Goal: Complete application form

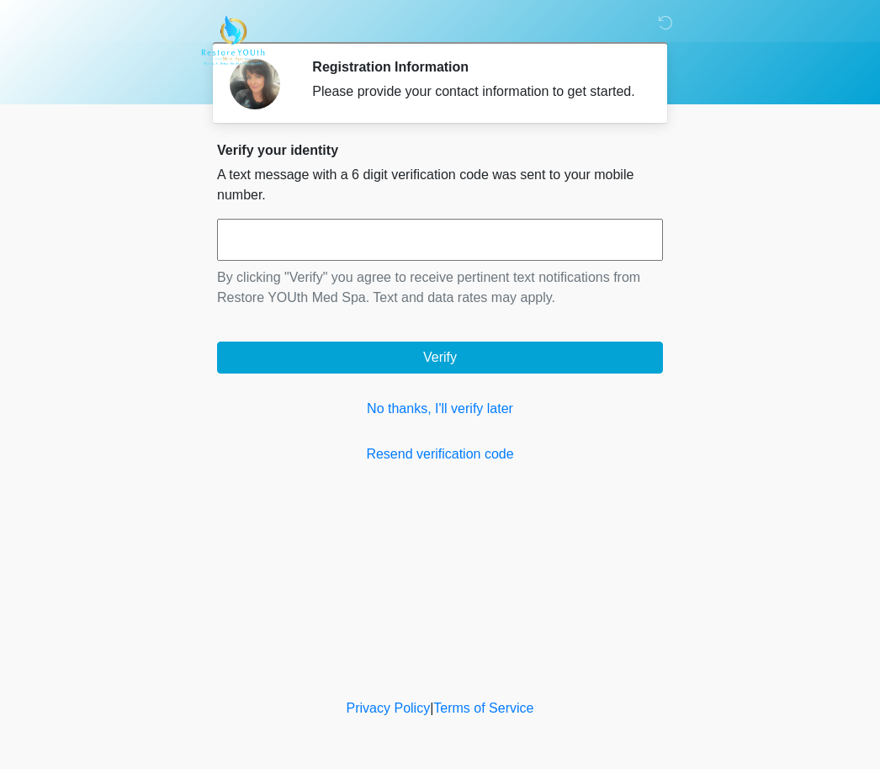
scroll to position [1, 0]
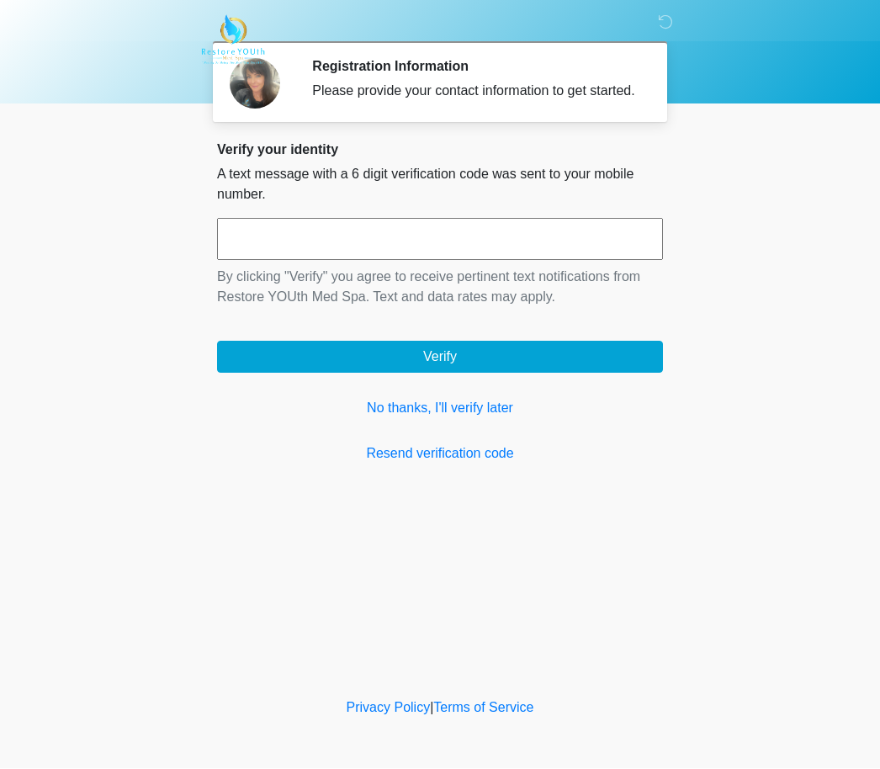
click at [429, 419] on link "No thanks, I'll verify later" at bounding box center [440, 409] width 446 height 20
click at [416, 418] on link "No thanks, I'll verify later" at bounding box center [440, 408] width 446 height 20
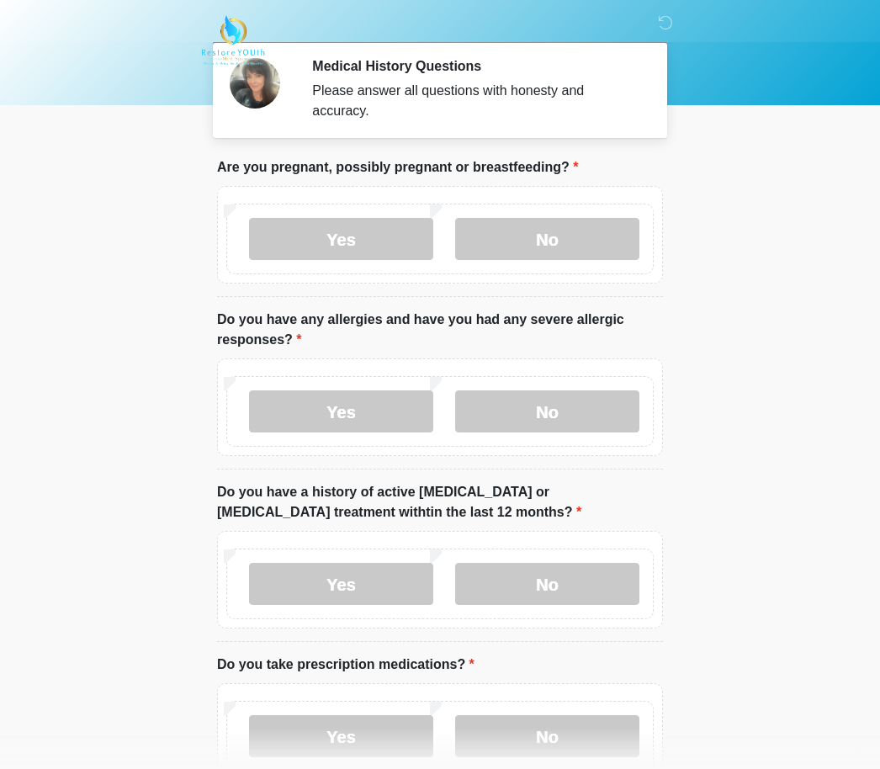
click at [565, 238] on label "No" at bounding box center [547, 239] width 184 height 42
click at [568, 413] on label "No" at bounding box center [547, 411] width 184 height 42
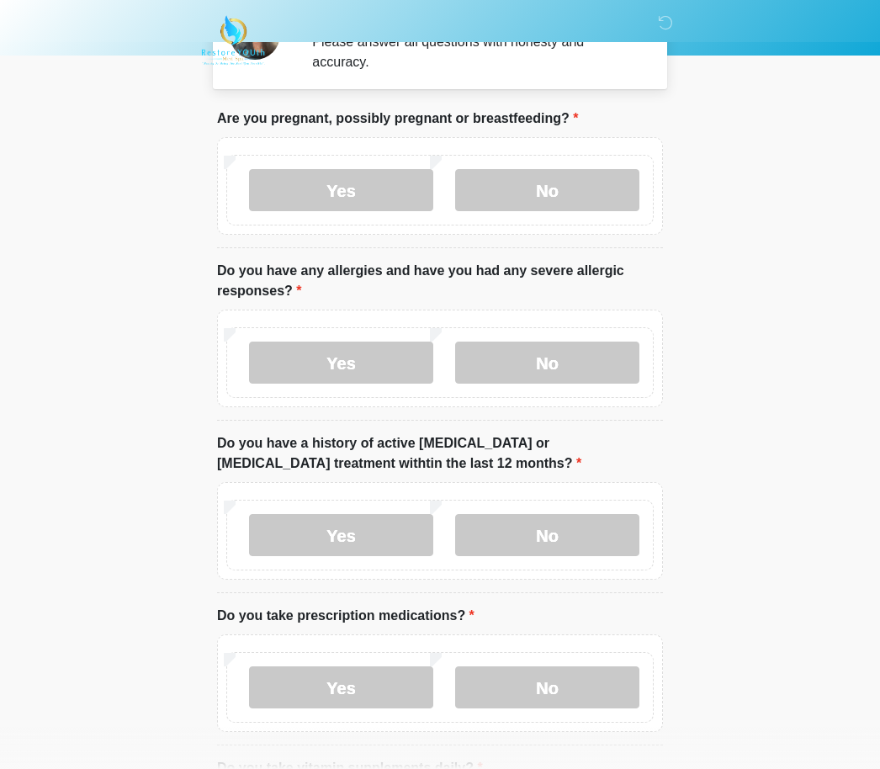
scroll to position [55, 0]
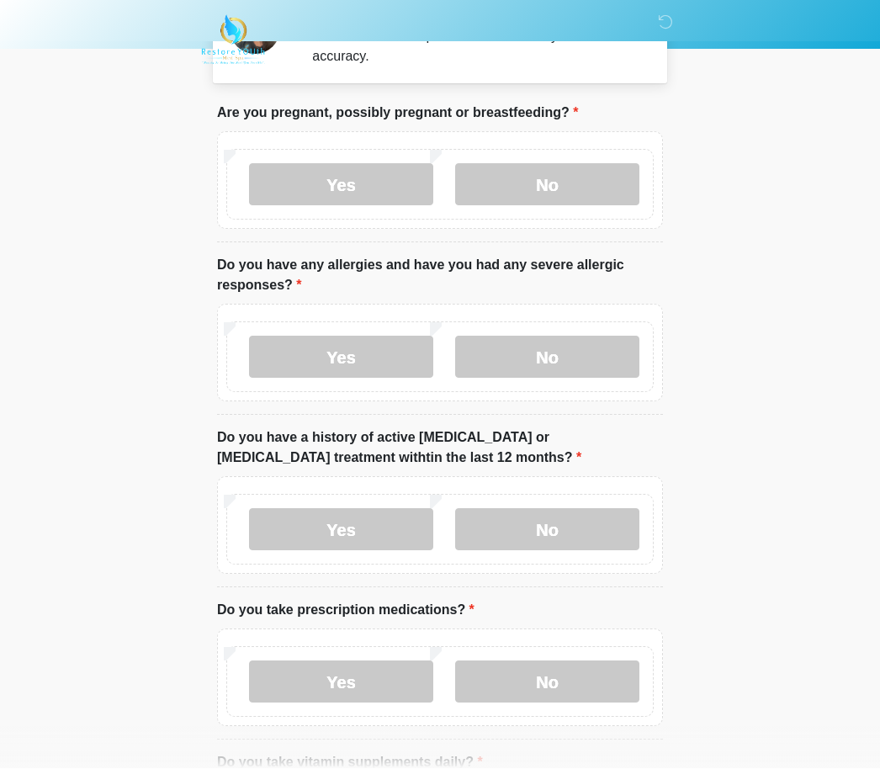
click at [579, 536] on label "No" at bounding box center [547, 530] width 184 height 42
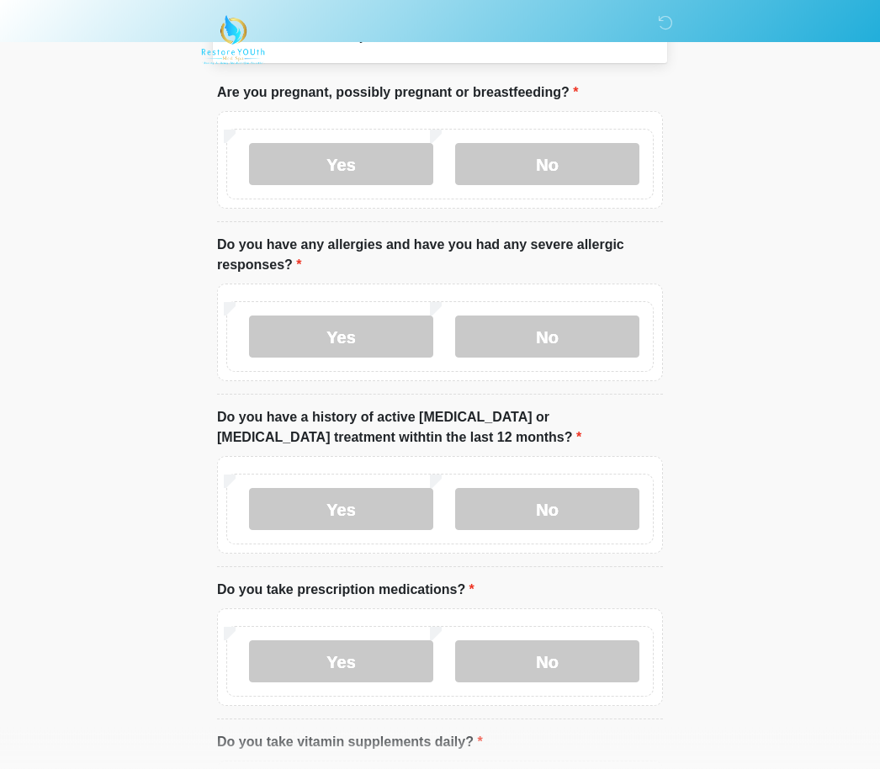
scroll to position [82, 0]
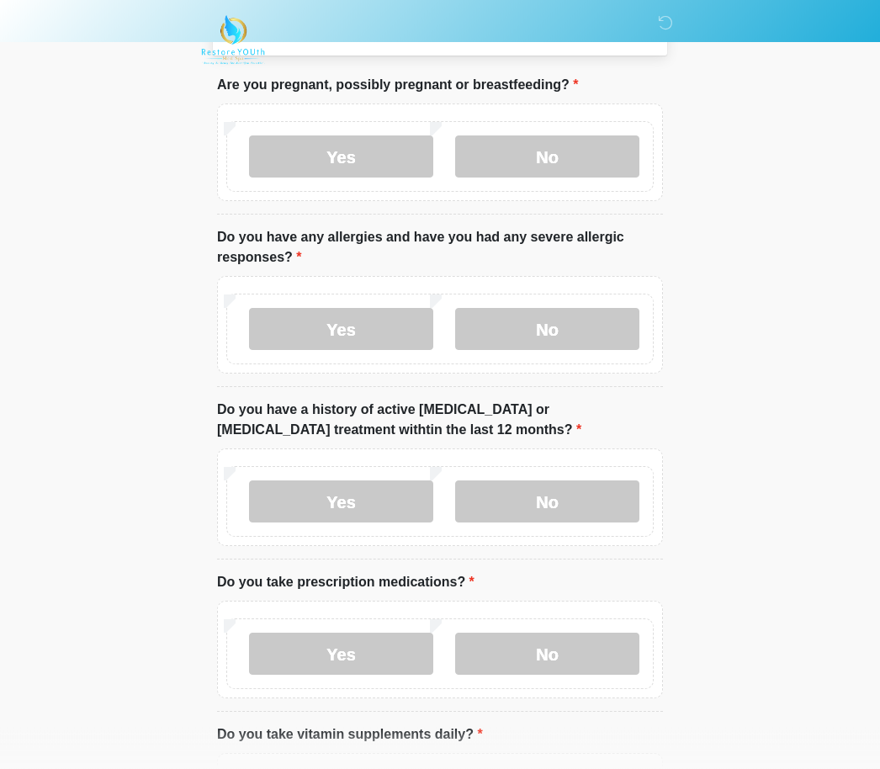
click at [376, 648] on label "Yes" at bounding box center [341, 655] width 184 height 42
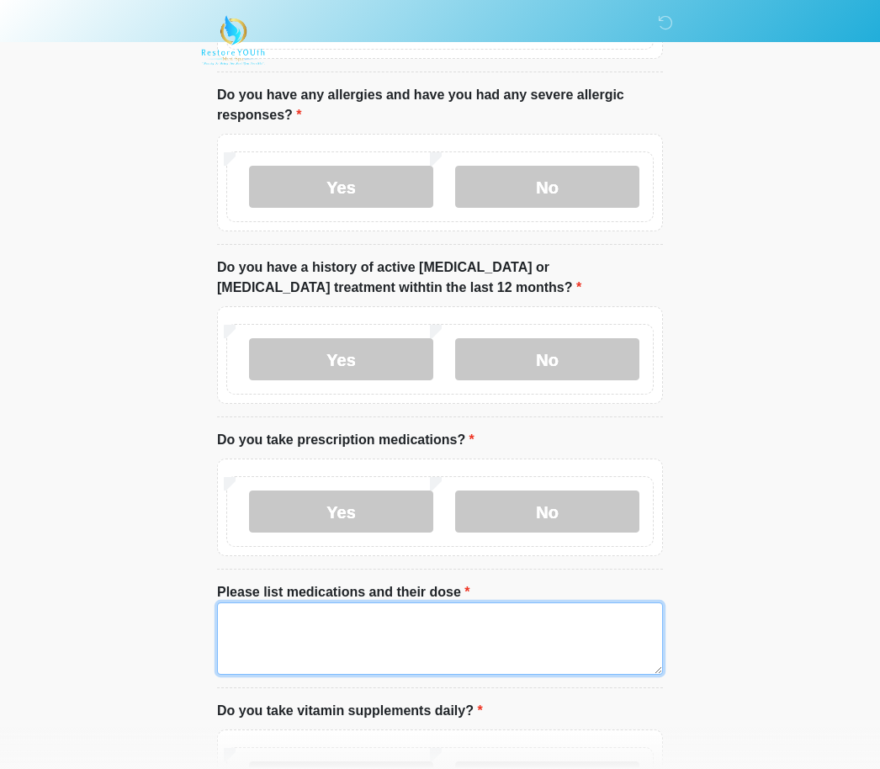
click at [443, 628] on textarea "Please list medications and their dose" at bounding box center [440, 639] width 446 height 72
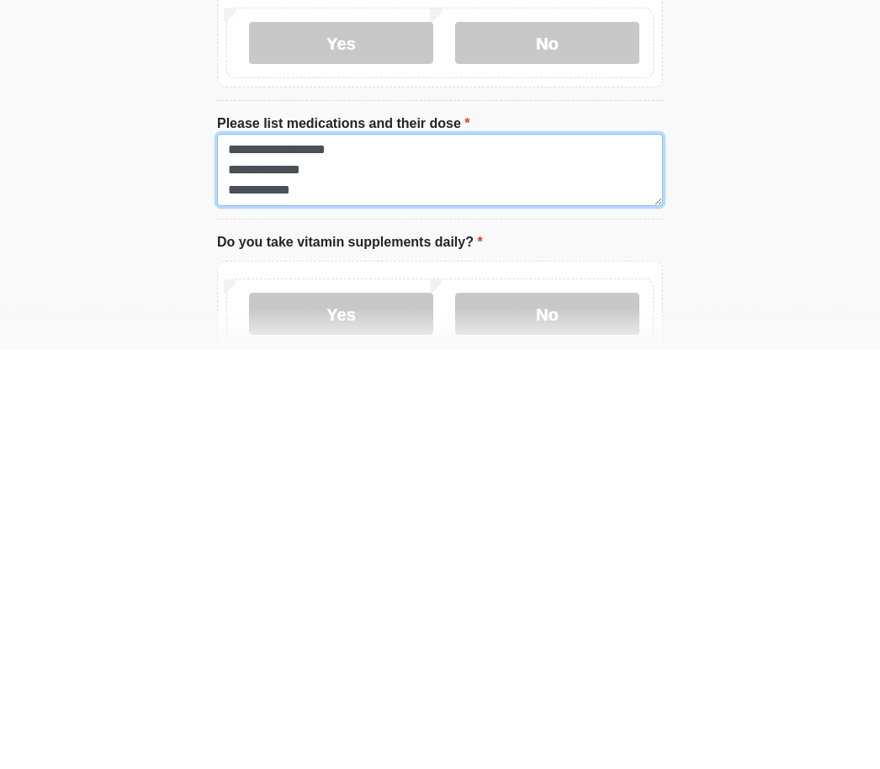
scroll to position [326, 0]
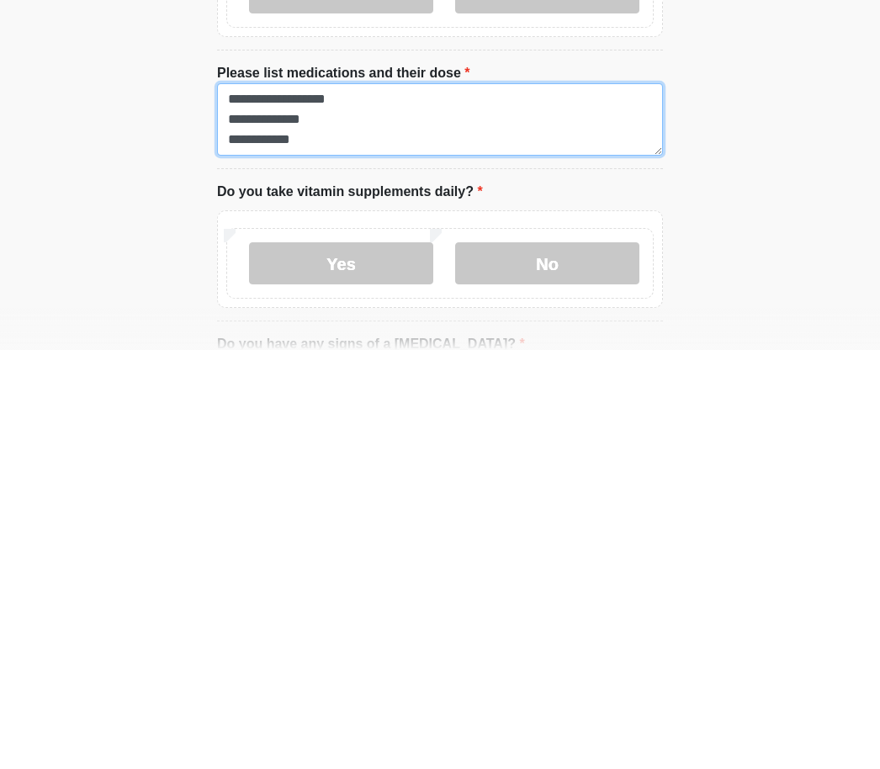
type textarea "**********"
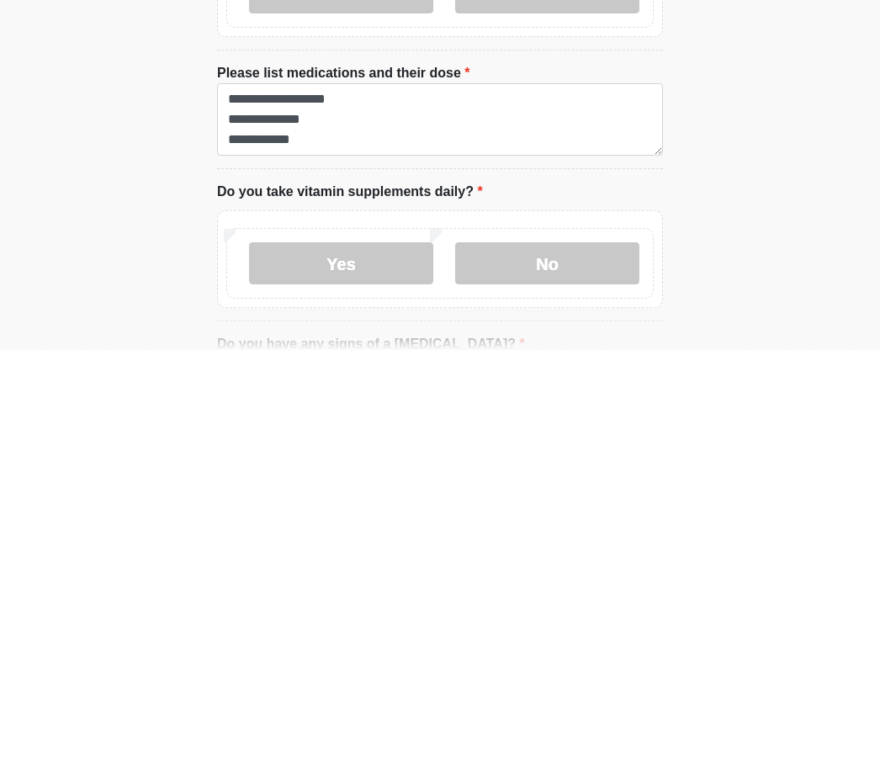
click at [557, 661] on label "No" at bounding box center [547, 682] width 184 height 42
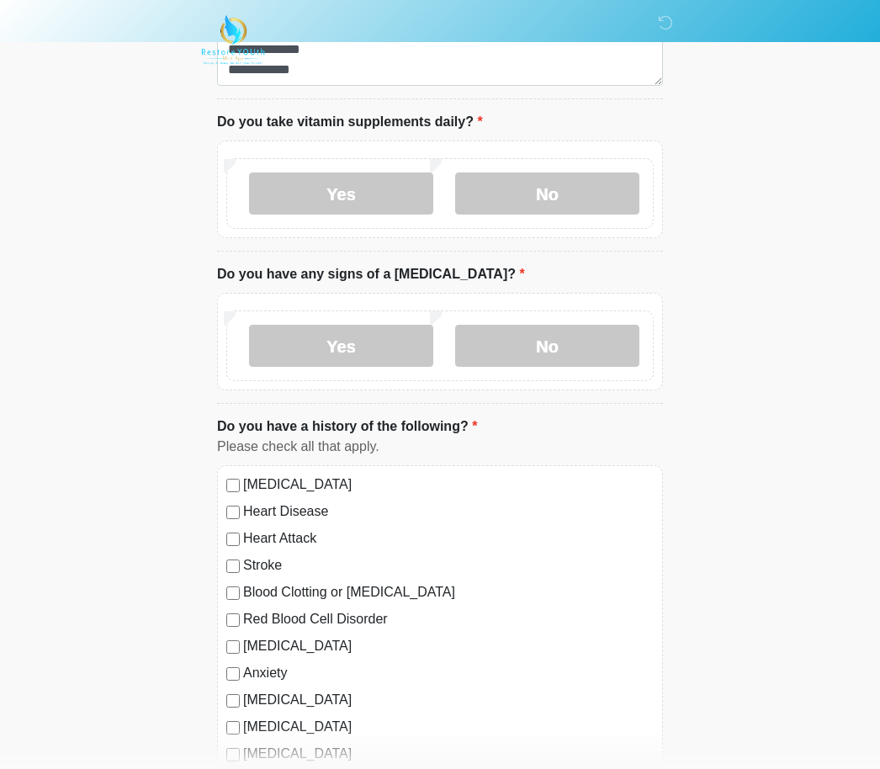
scroll to position [816, 0]
click at [584, 337] on label "No" at bounding box center [547, 345] width 184 height 42
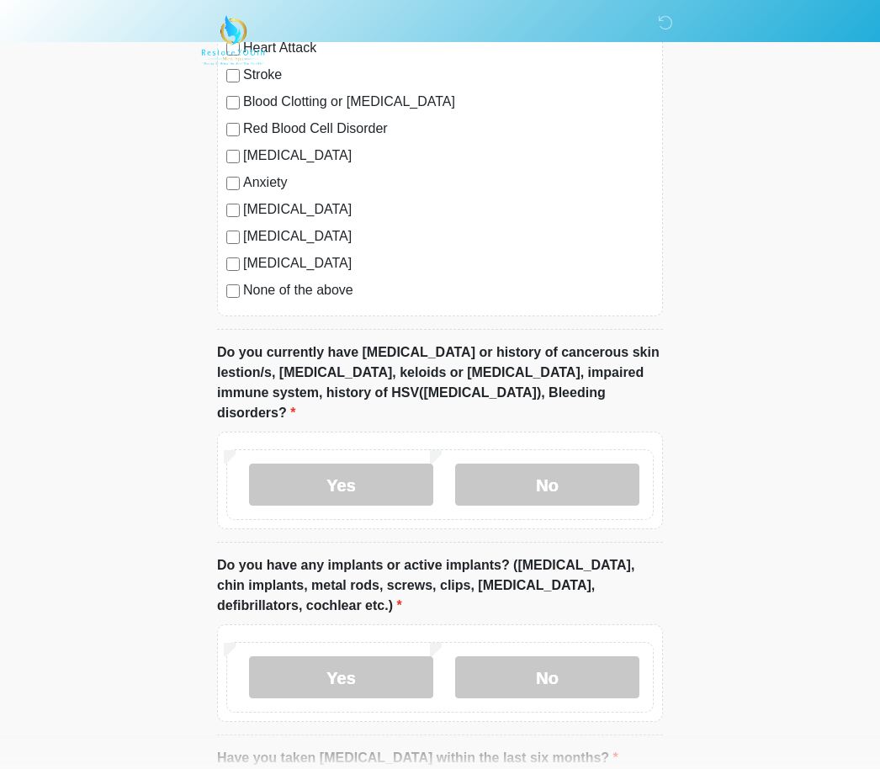
scroll to position [1320, 0]
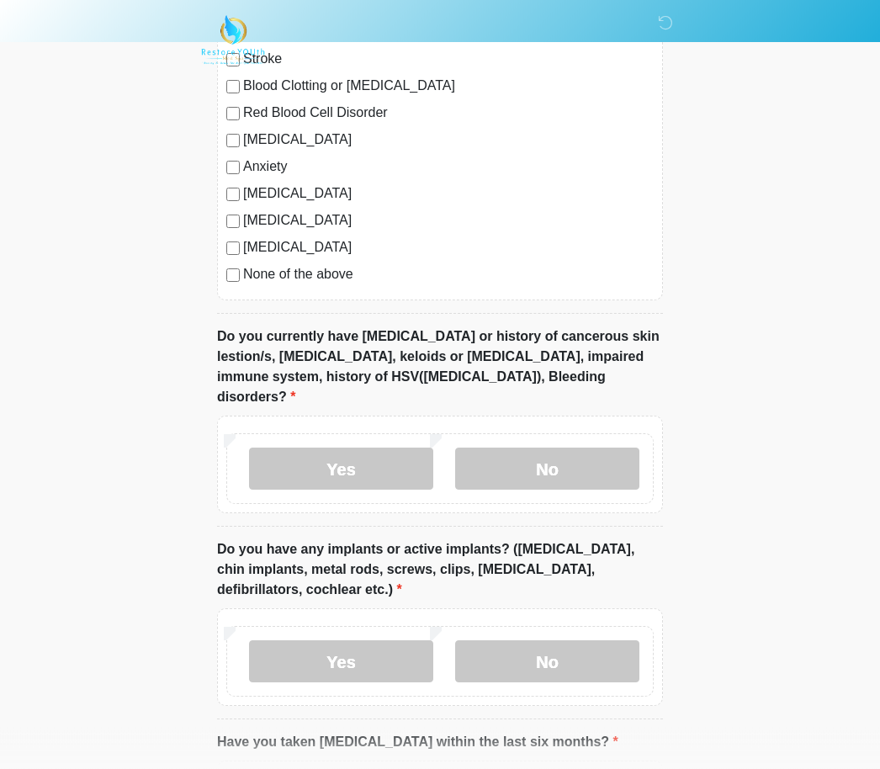
click at [572, 454] on label "No" at bounding box center [547, 470] width 184 height 42
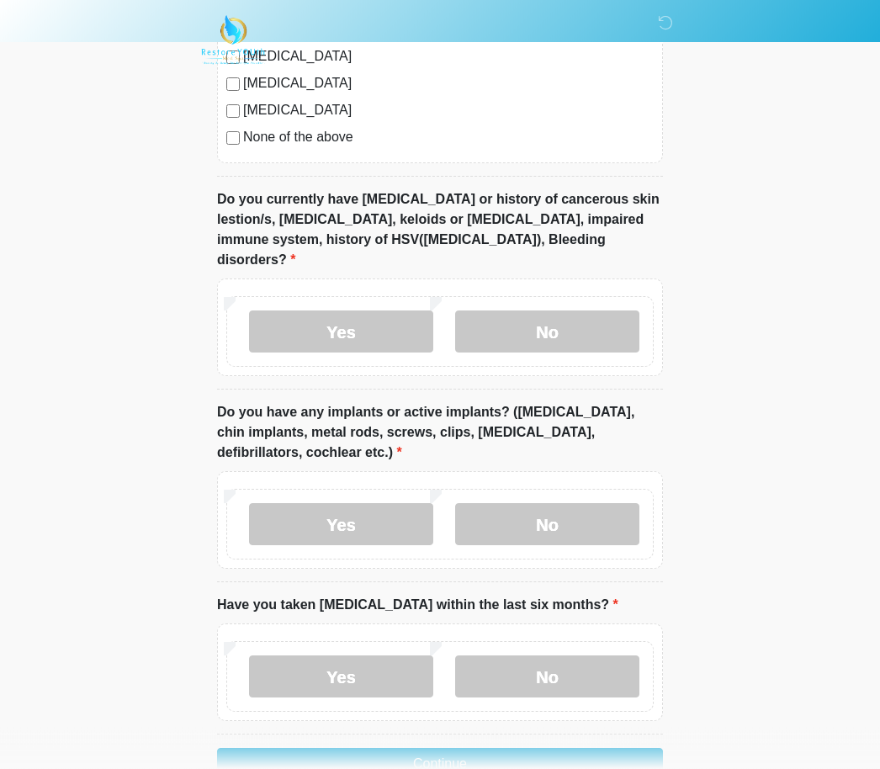
scroll to position [1480, 0]
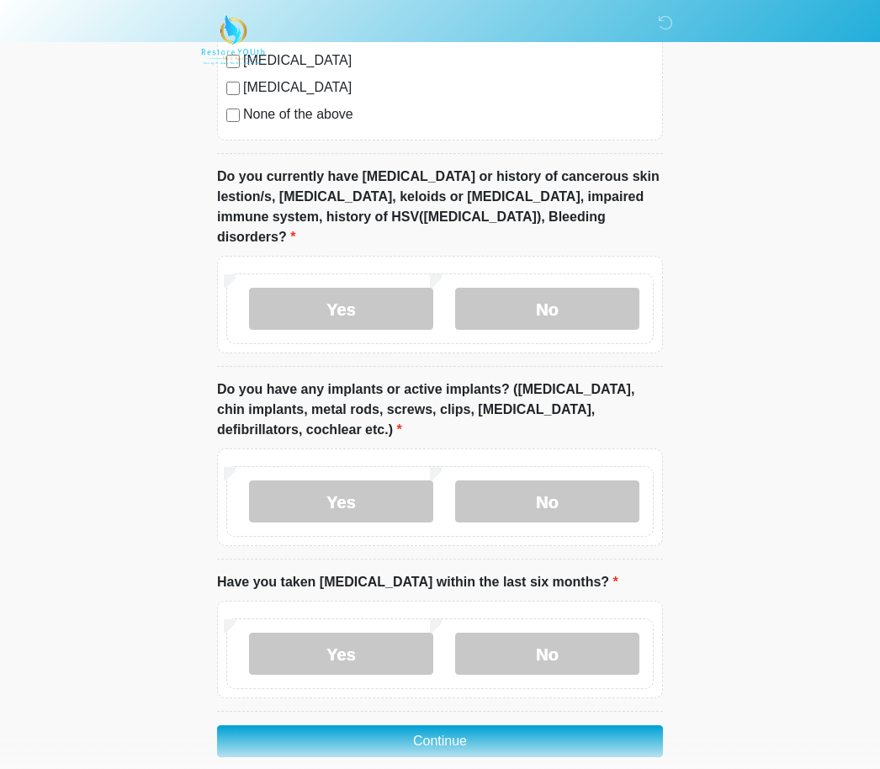
click at [565, 481] on label "No" at bounding box center [547, 502] width 184 height 42
click at [534, 634] on label "No" at bounding box center [547, 655] width 184 height 42
click at [459, 726] on button "Continue" at bounding box center [440, 742] width 446 height 32
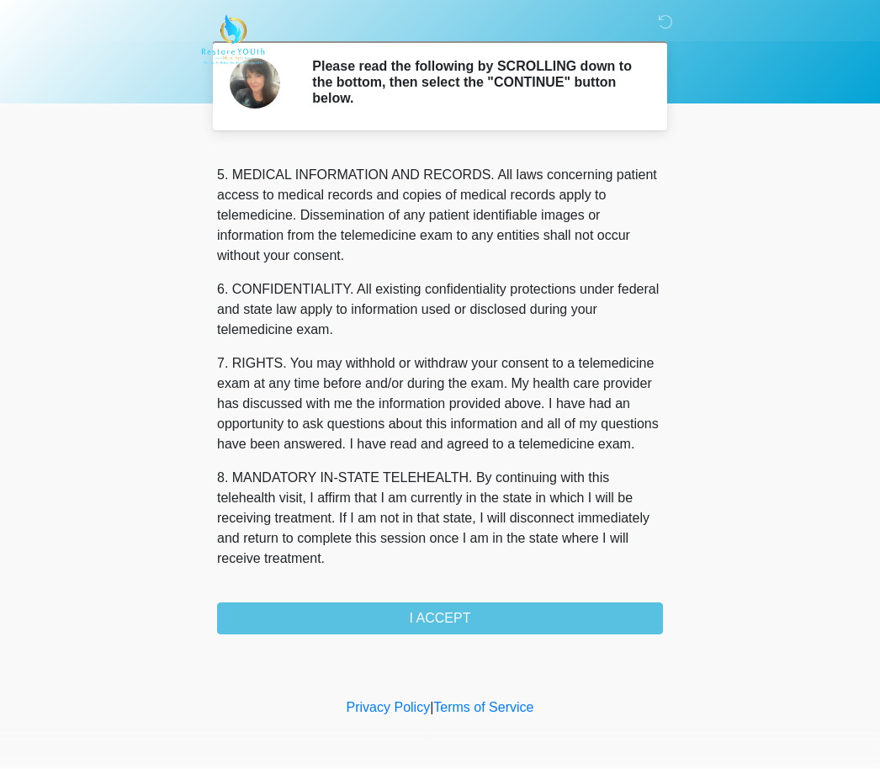
scroll to position [544, 0]
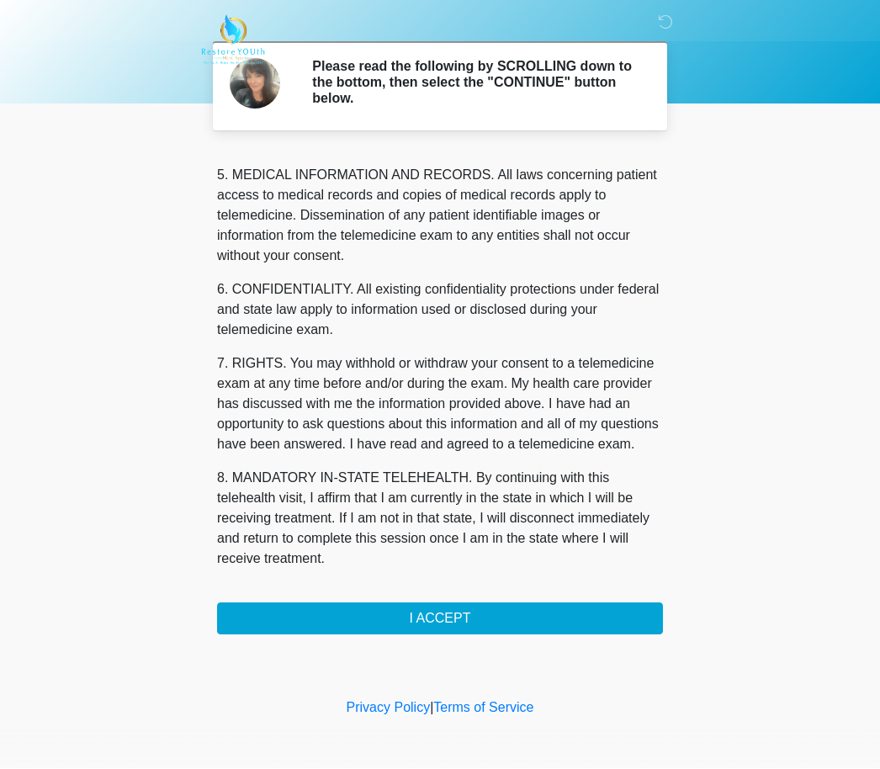
click at [443, 630] on button "I ACCEPT" at bounding box center [440, 619] width 446 height 32
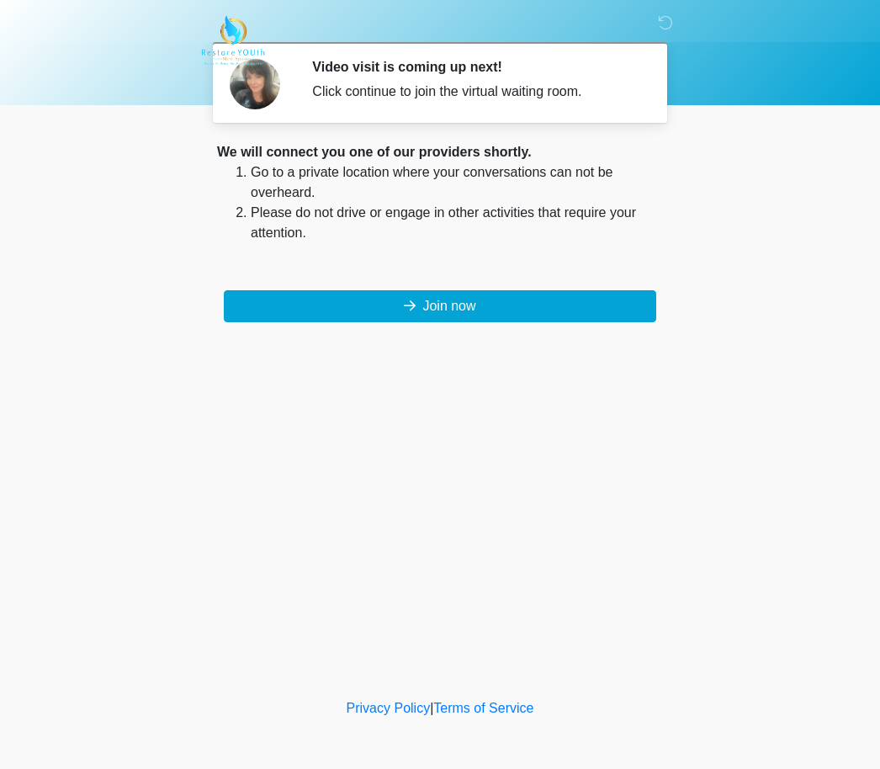
click at [550, 315] on button "Join now" at bounding box center [440, 306] width 433 height 32
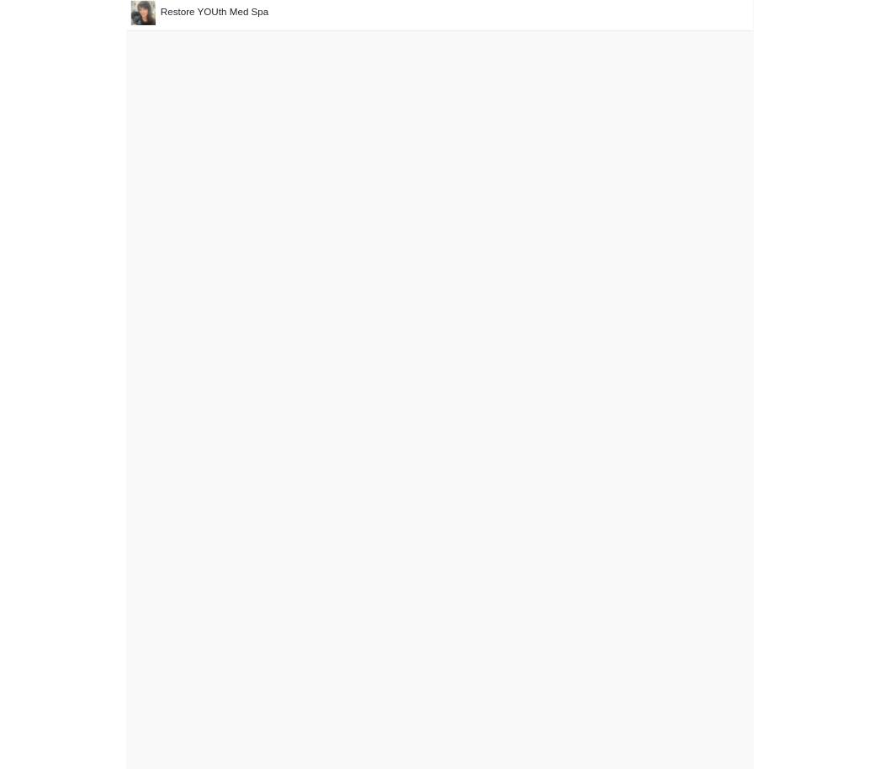
scroll to position [60, 0]
